Goal: Navigation & Orientation: Find specific page/section

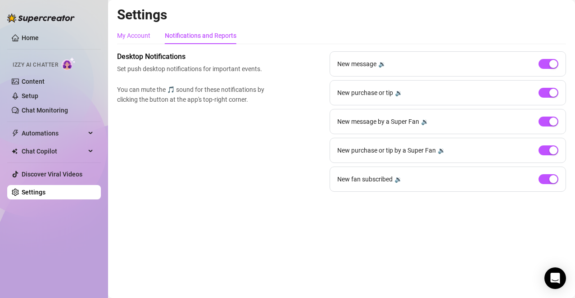
click at [146, 35] on div "My Account" at bounding box center [133, 36] width 33 height 10
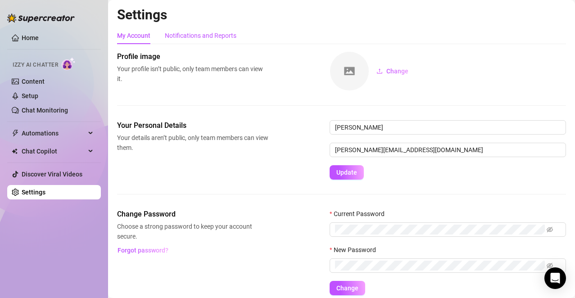
click at [179, 36] on div "Notifications and Reports" at bounding box center [201, 36] width 72 height 10
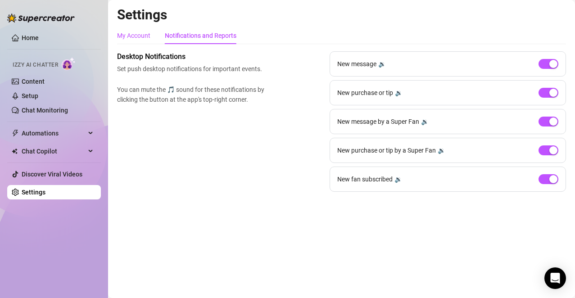
click at [137, 36] on div "My Account" at bounding box center [133, 36] width 33 height 10
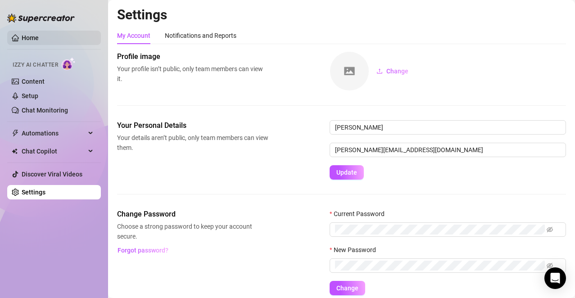
click at [39, 41] on link "Home" at bounding box center [30, 37] width 17 height 7
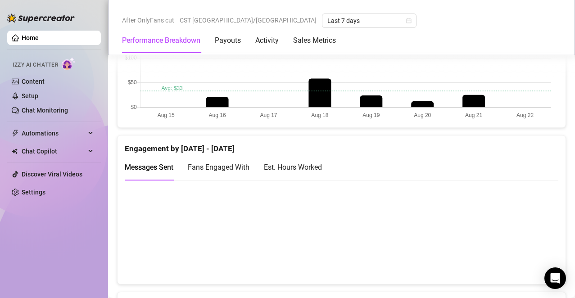
scroll to position [544, 0]
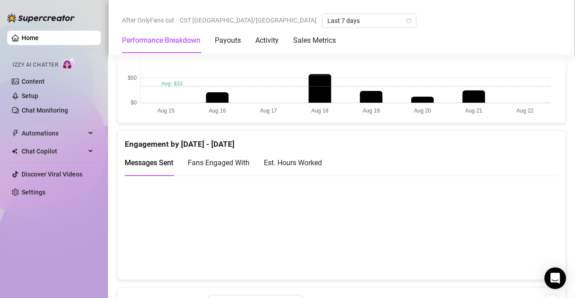
click at [310, 161] on div "Est. Hours Worked" at bounding box center [293, 162] width 58 height 11
click at [154, 166] on span "Messages Sent" at bounding box center [149, 163] width 49 height 9
